Goal: Information Seeking & Learning: Learn about a topic

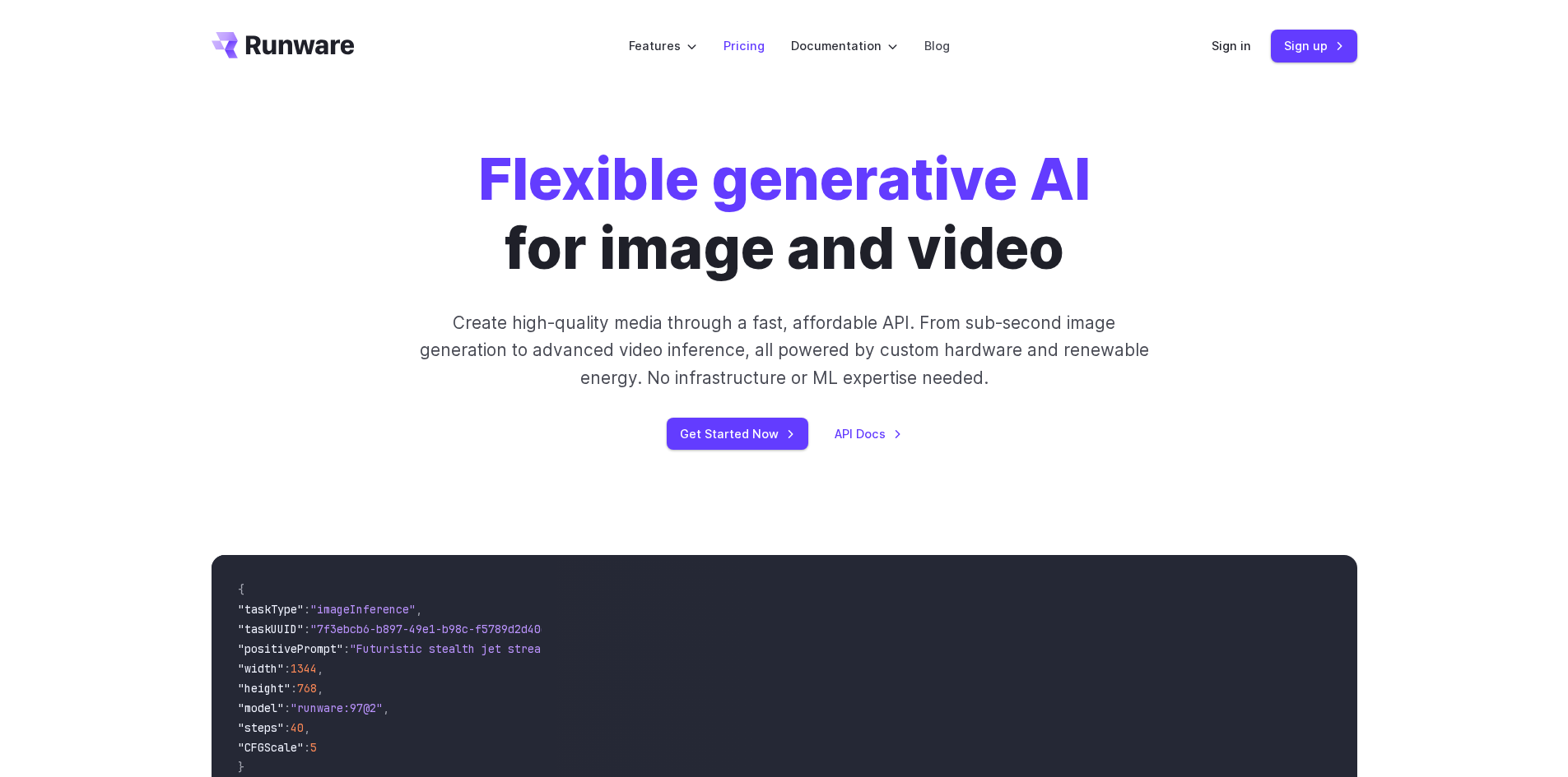
click at [751, 44] on link "Pricing" at bounding box center [743, 46] width 41 height 19
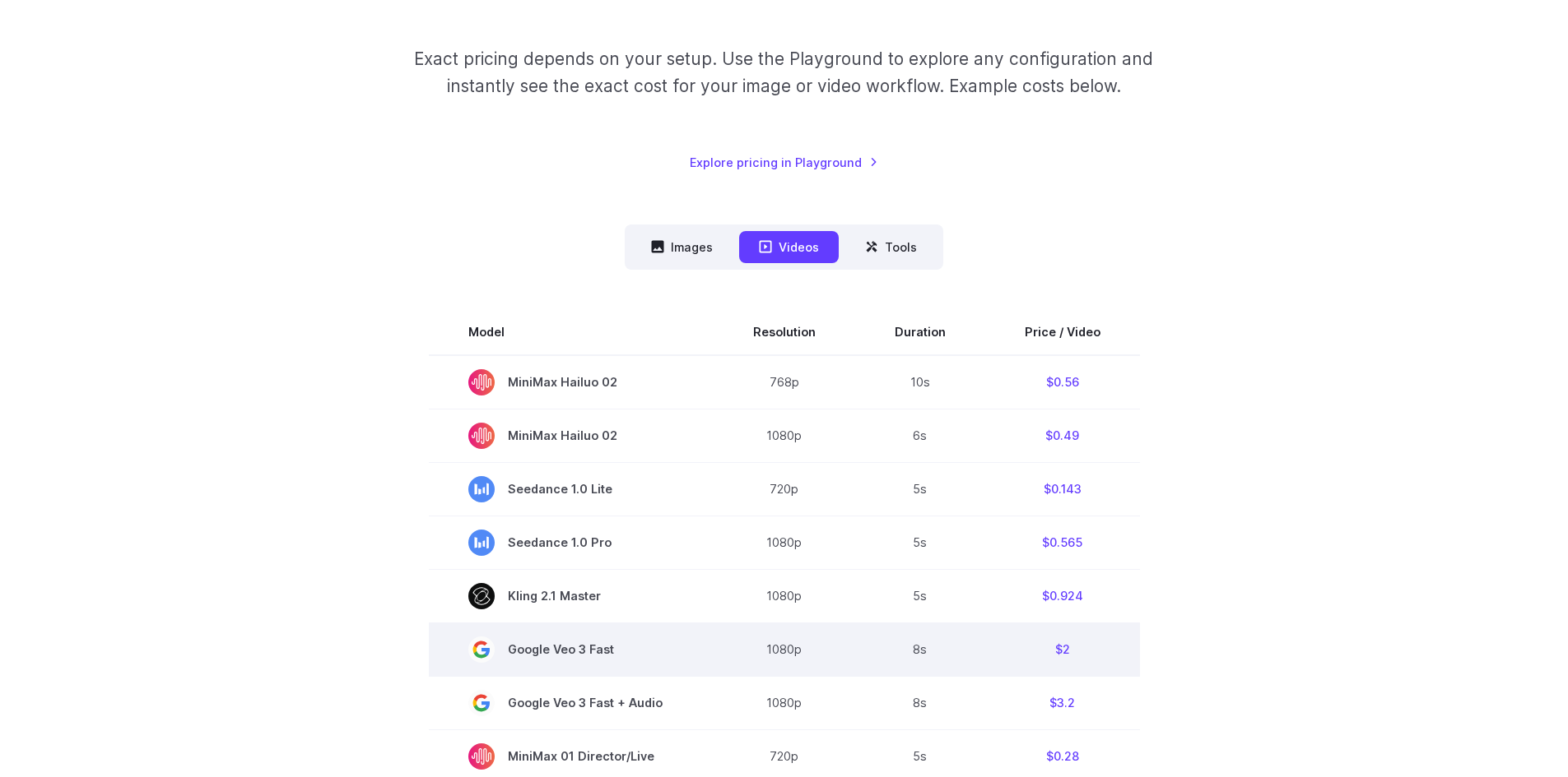
scroll to position [247, 0]
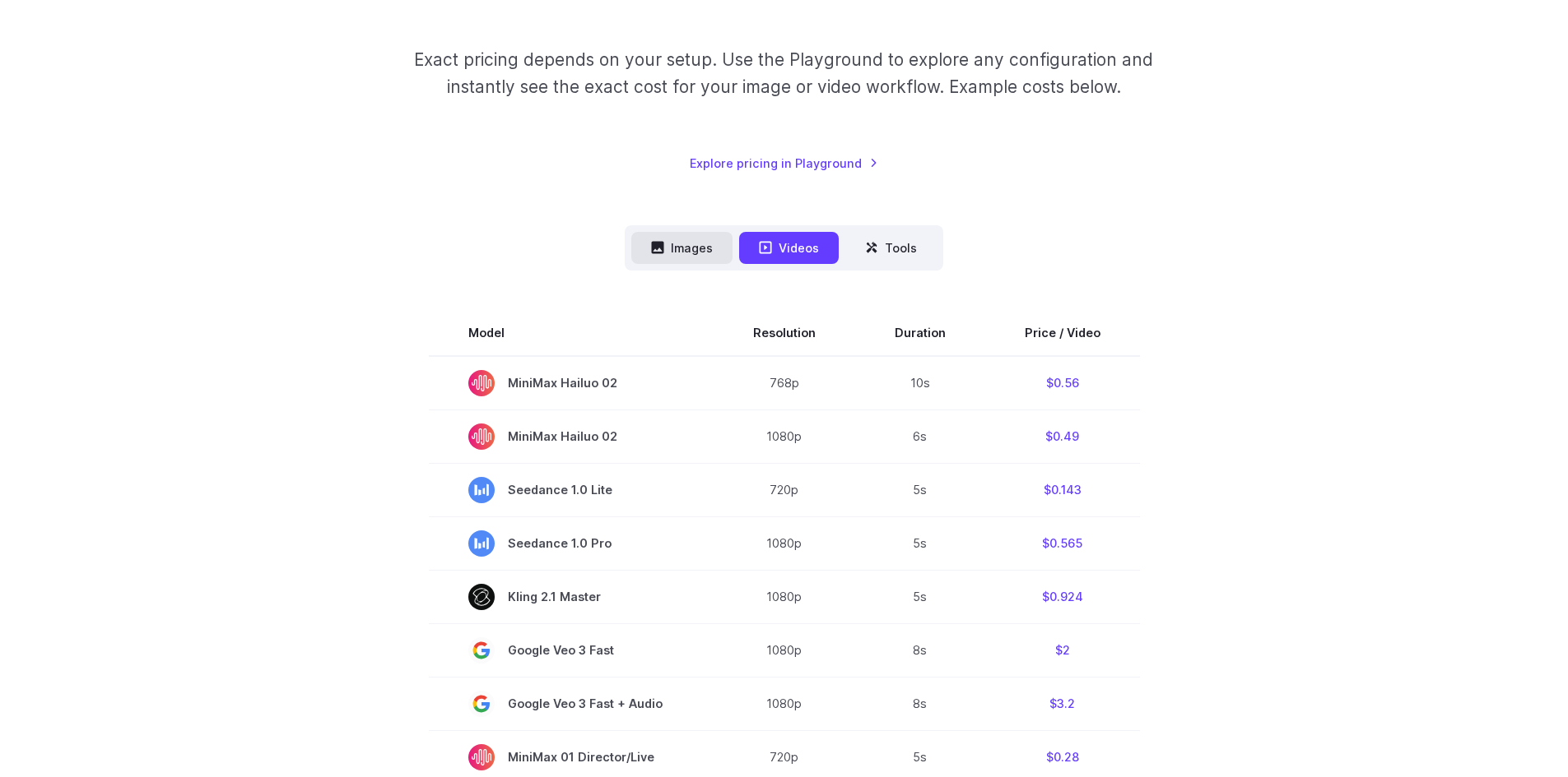
drag, startPoint x: 733, startPoint y: 259, endPoint x: 718, endPoint y: 258, distance: 15.0
click at [722, 259] on button "Images" at bounding box center [682, 248] width 101 height 32
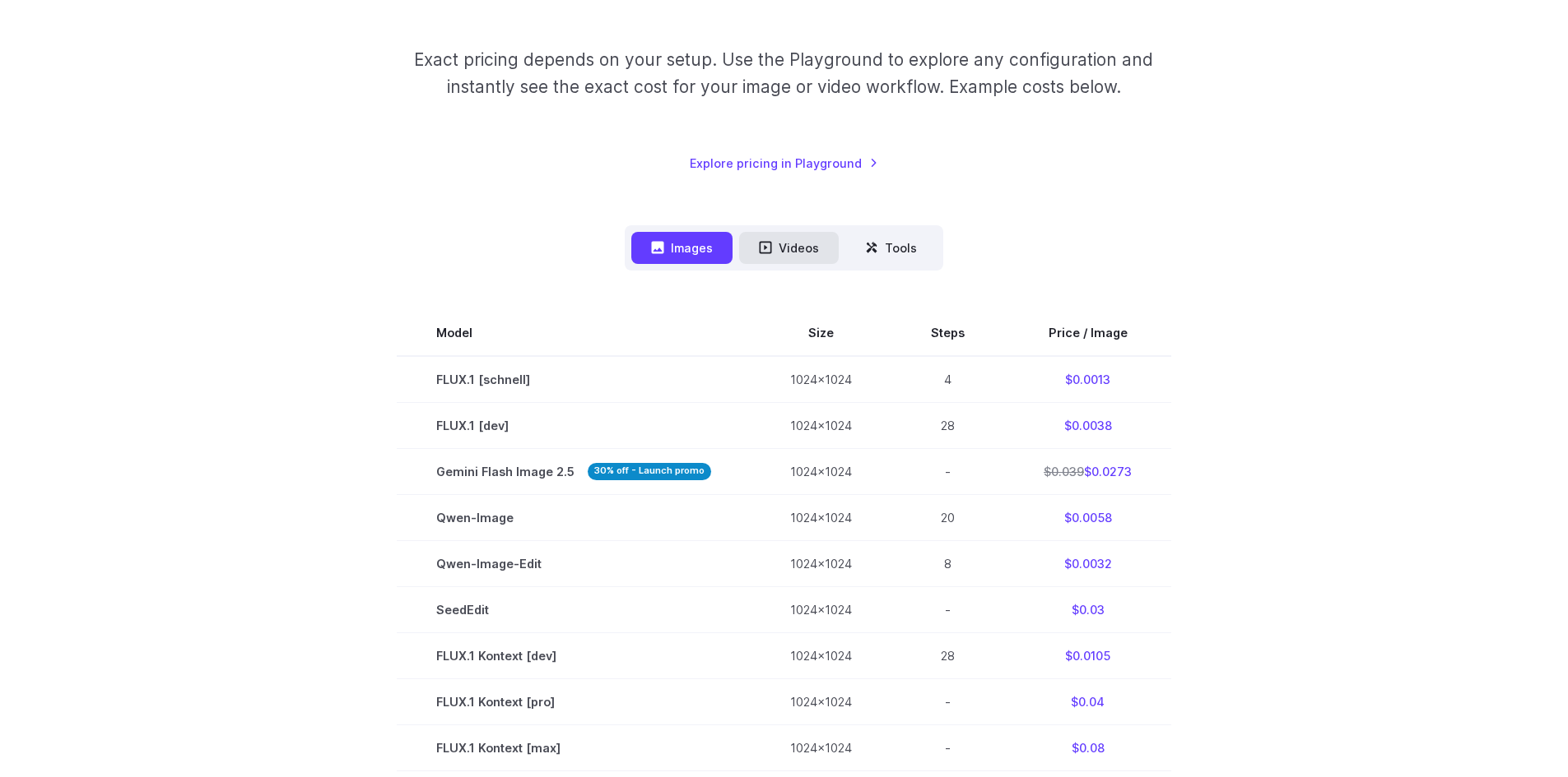
click at [776, 252] on button "Videos" at bounding box center [788, 248] width 99 height 32
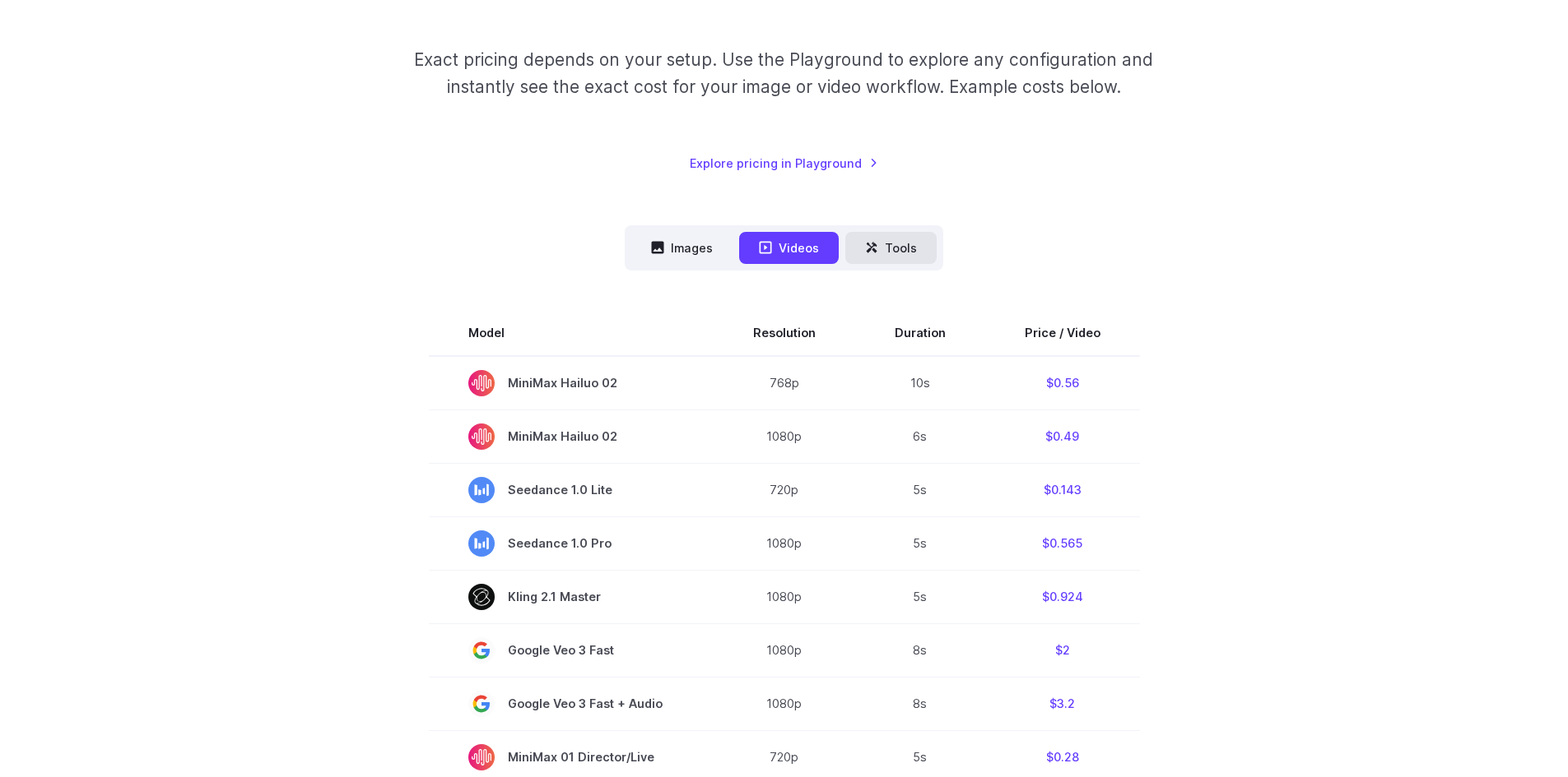
click at [893, 259] on button "Tools" at bounding box center [891, 248] width 91 height 32
